Goal: Information Seeking & Learning: Learn about a topic

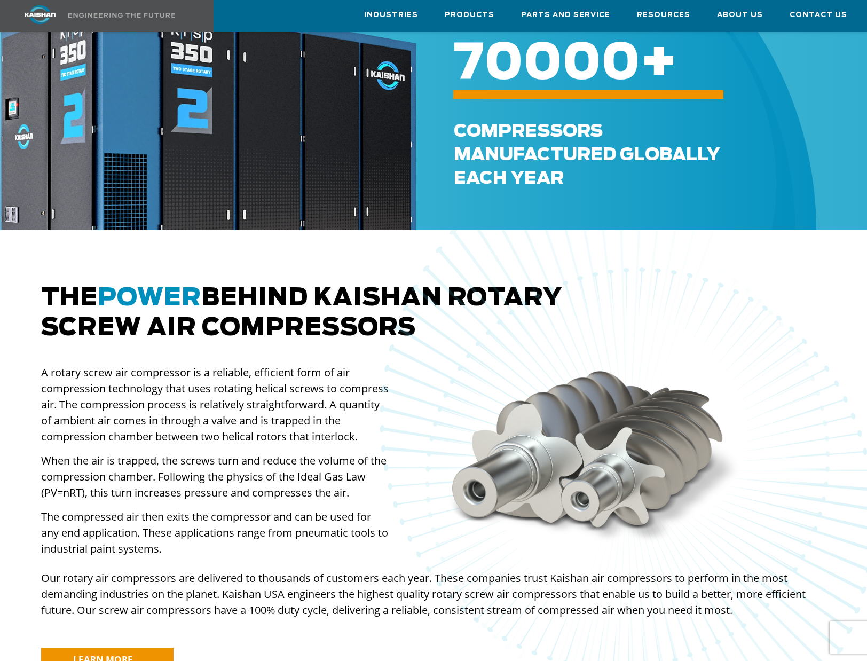
scroll to position [534, 0]
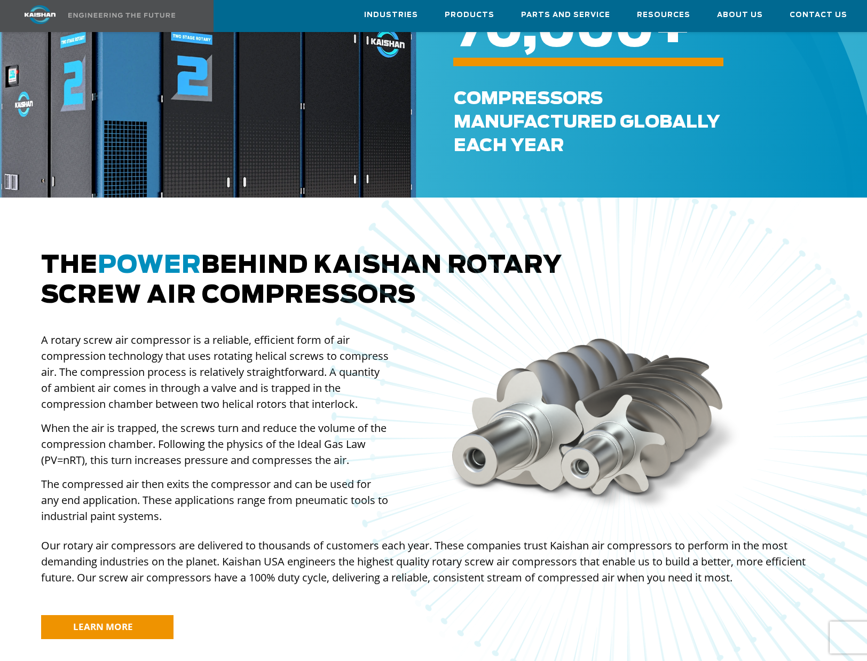
drag, startPoint x: 99, startPoint y: 337, endPoint x: 363, endPoint y: 340, distance: 263.3
click at [359, 339] on div at bounding box center [633, 435] width 1117 height 766
click at [366, 342] on img at bounding box center [623, 437] width 1117 height 1171
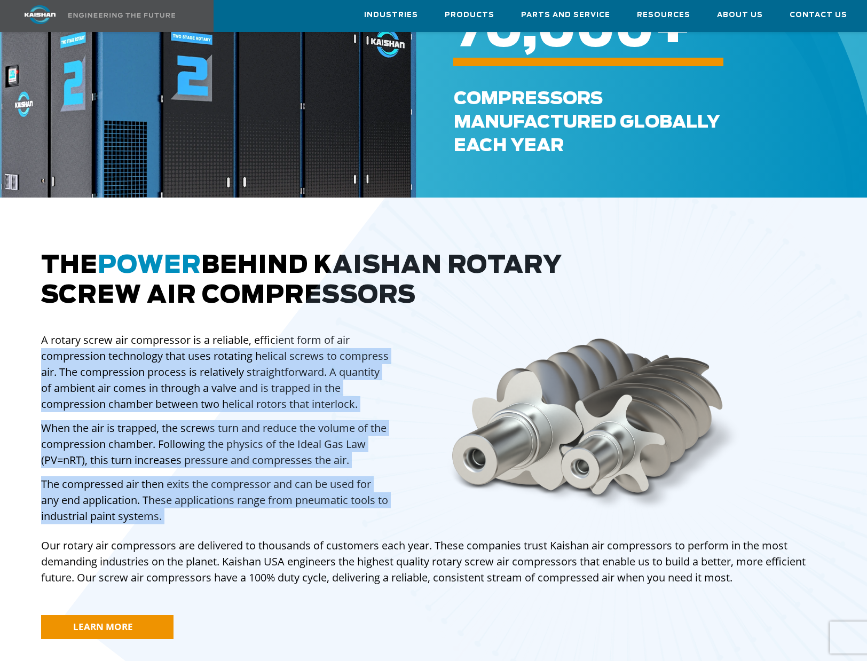
drag, startPoint x: 43, startPoint y: 336, endPoint x: 305, endPoint y: 430, distance: 278.1
click at [305, 430] on div "The power behind [PERSON_NAME] rotary screw air compressors A rotary screw air …" at bounding box center [434, 456] width 798 height 410
click at [305, 431] on img at bounding box center [623, 437] width 1117 height 1171
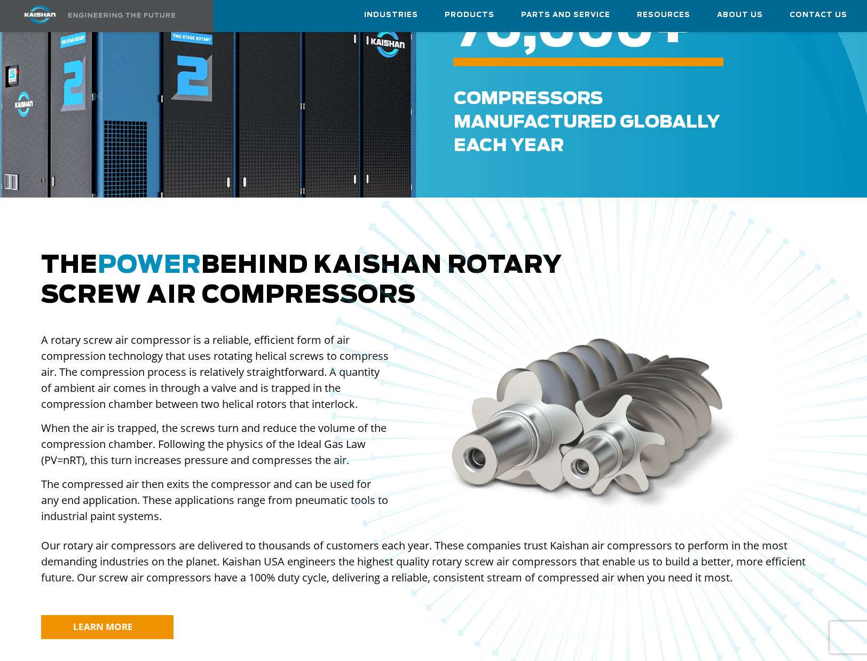
click at [28, 389] on div at bounding box center [433, 443] width 867 height 490
drag, startPoint x: 151, startPoint y: 372, endPoint x: 351, endPoint y: 390, distance: 201.2
click at [350, 390] on div at bounding box center [633, 435] width 1117 height 766
click at [351, 390] on img at bounding box center [623, 437] width 1117 height 1171
drag, startPoint x: 82, startPoint y: 363, endPoint x: 328, endPoint y: 391, distance: 247.8
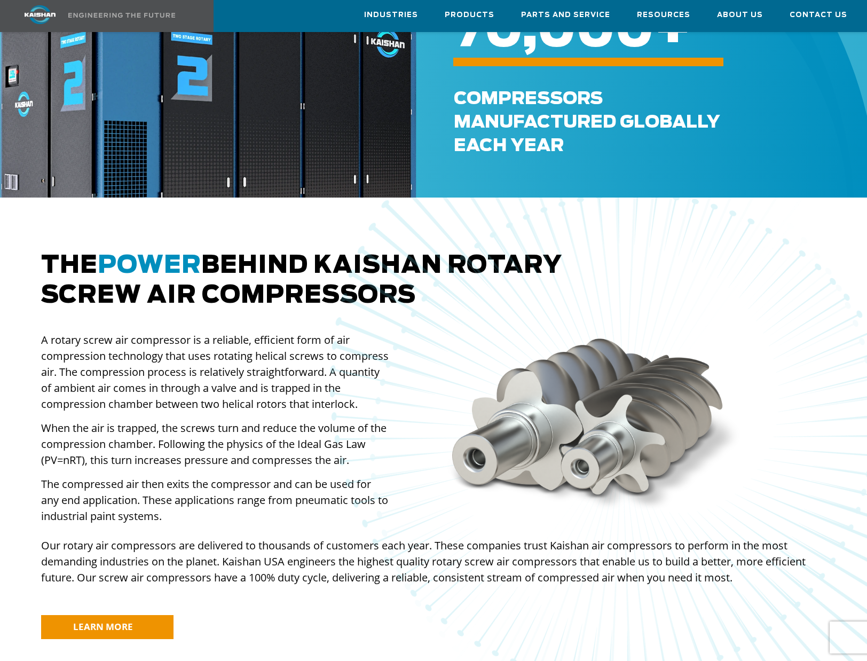
click at [305, 391] on div at bounding box center [633, 435] width 1117 height 766
click at [333, 391] on img at bounding box center [623, 437] width 1117 height 1171
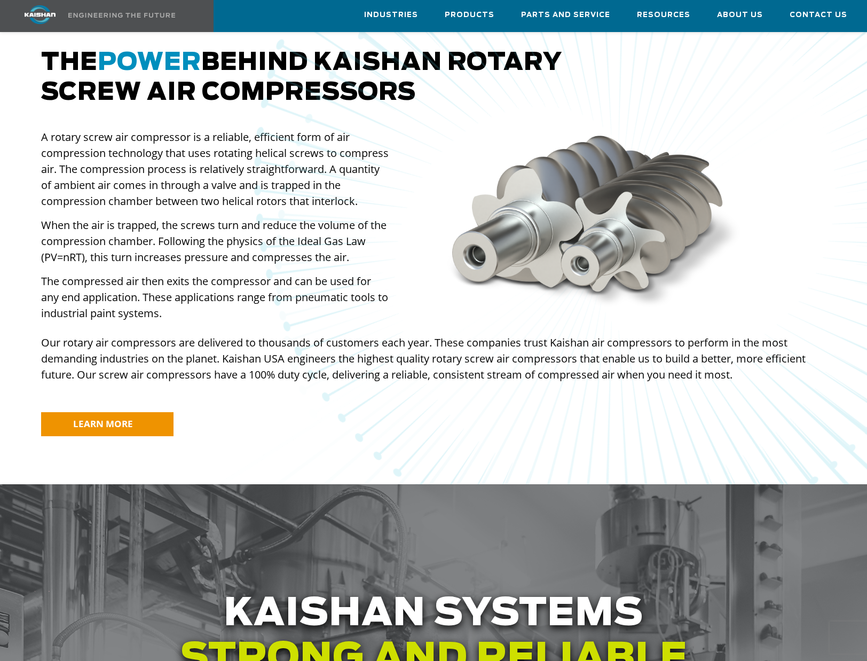
scroll to position [712, 0]
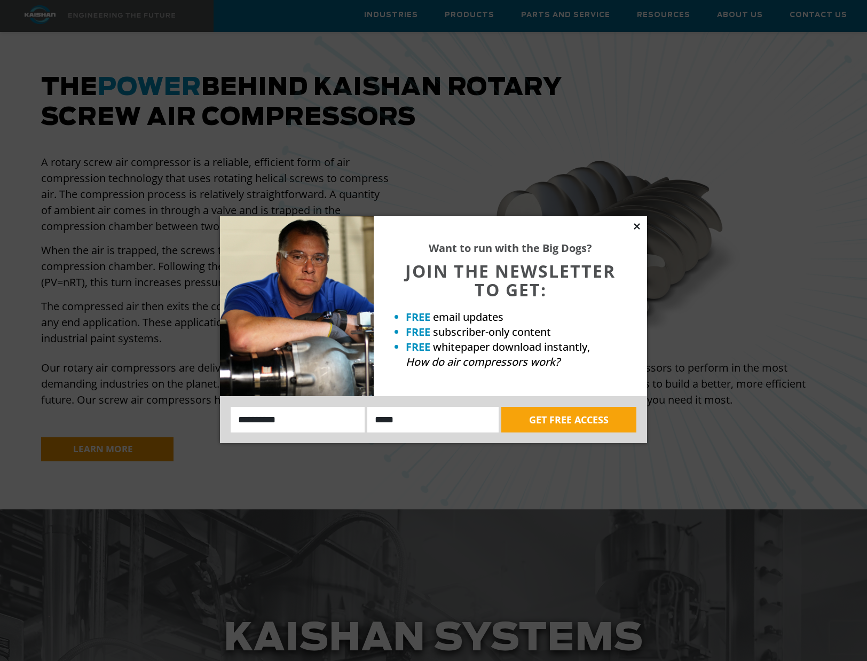
click at [634, 228] on icon at bounding box center [637, 227] width 10 height 10
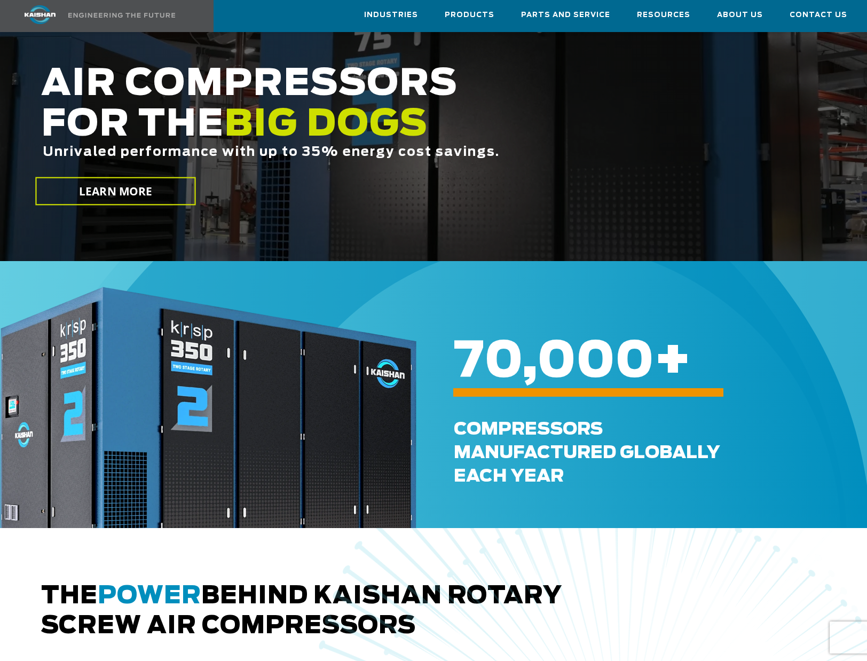
scroll to position [0, 0]
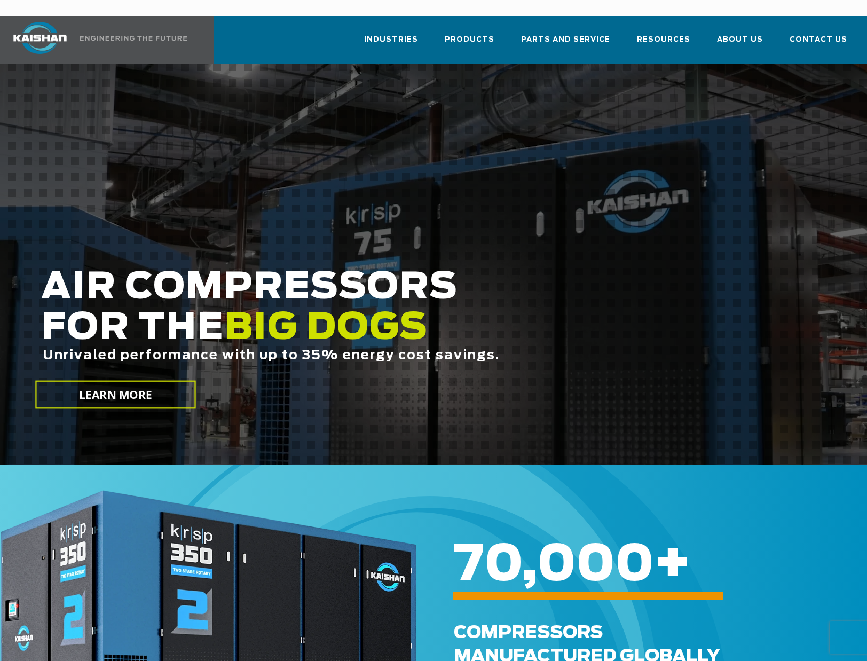
drag, startPoint x: 481, startPoint y: 219, endPoint x: 627, endPoint y: 121, distance: 175.8
click at [481, 219] on div at bounding box center [433, 264] width 867 height 401
